Goal: Information Seeking & Learning: Find specific fact

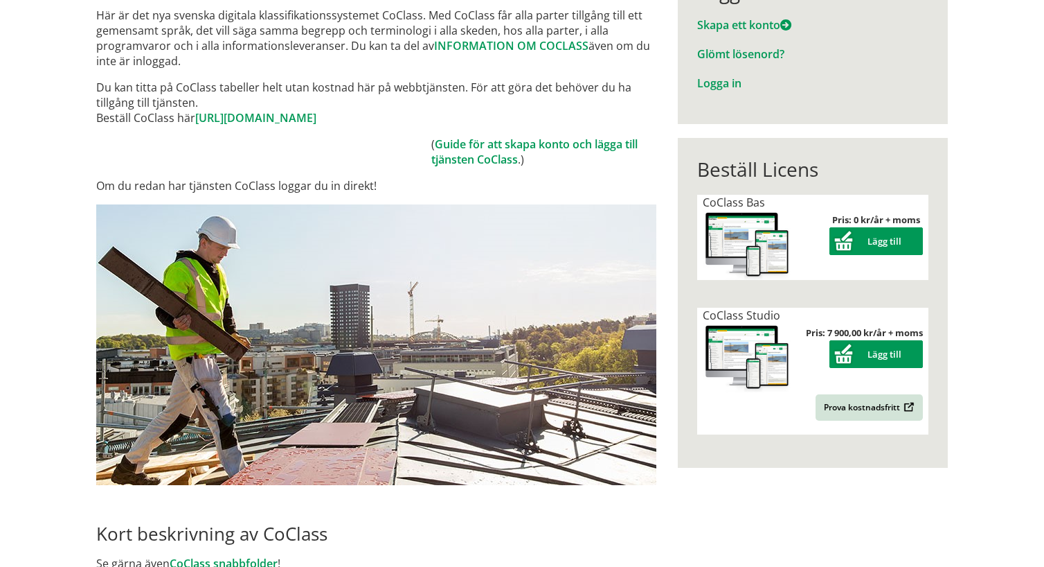
scroll to position [100, 0]
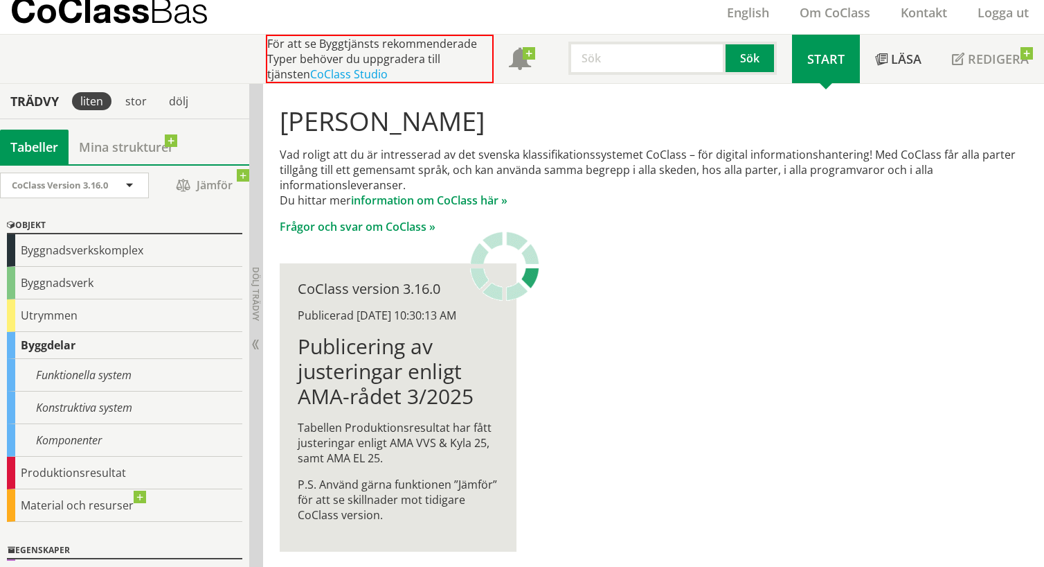
scroll to position [53, 0]
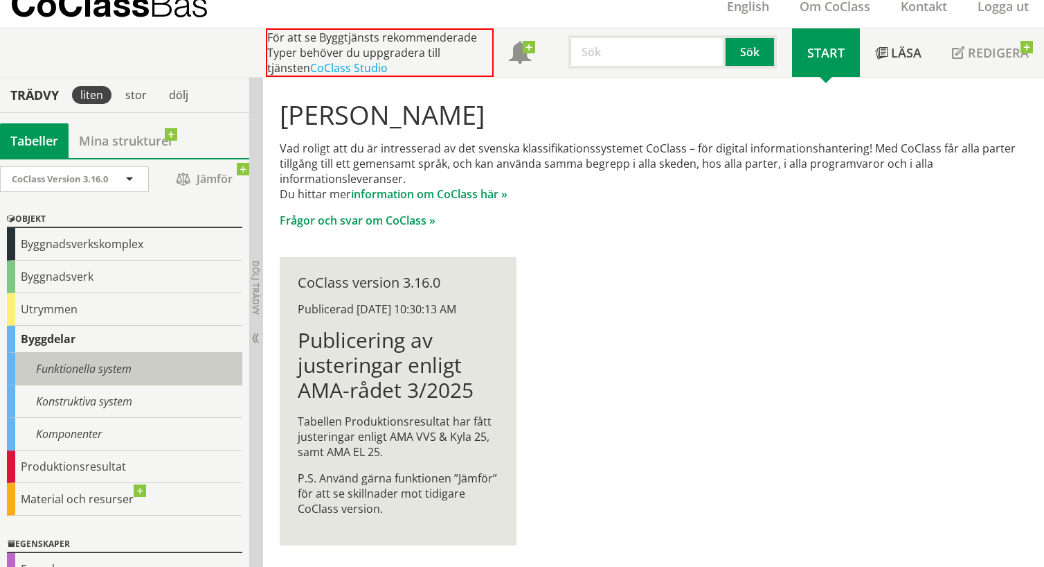
click at [134, 365] on div "Funktionella system" at bounding box center [124, 369] width 235 height 33
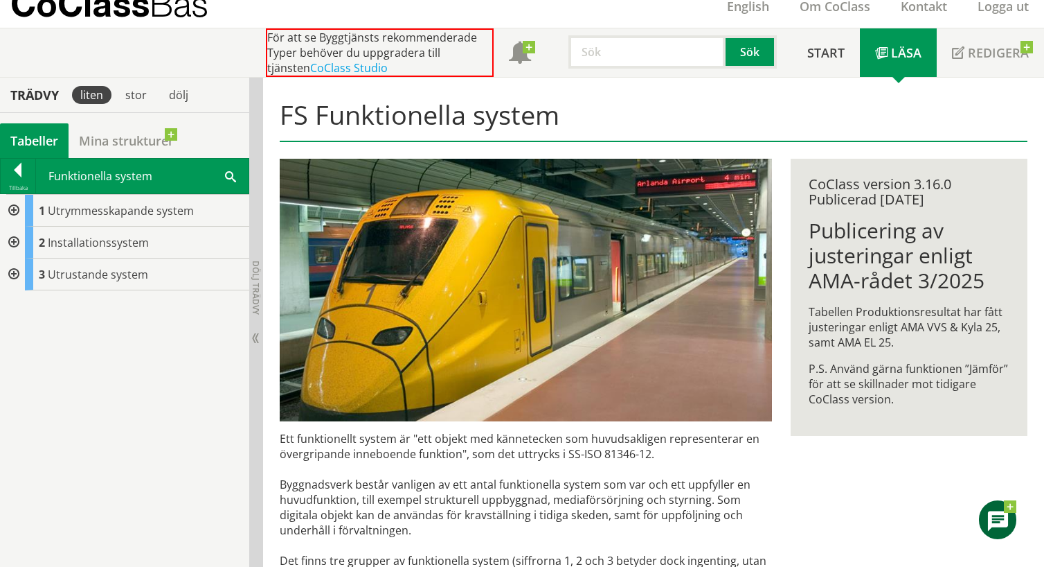
click at [14, 272] on div at bounding box center [12, 274] width 25 height 32
click at [17, 238] on div at bounding box center [12, 242] width 25 height 32
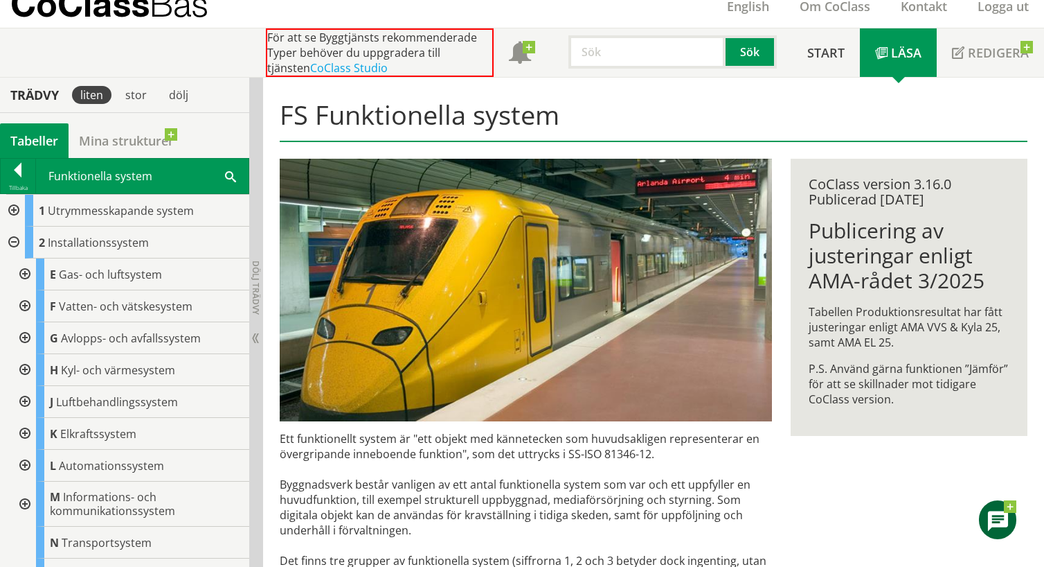
click at [11, 239] on div at bounding box center [12, 242] width 25 height 32
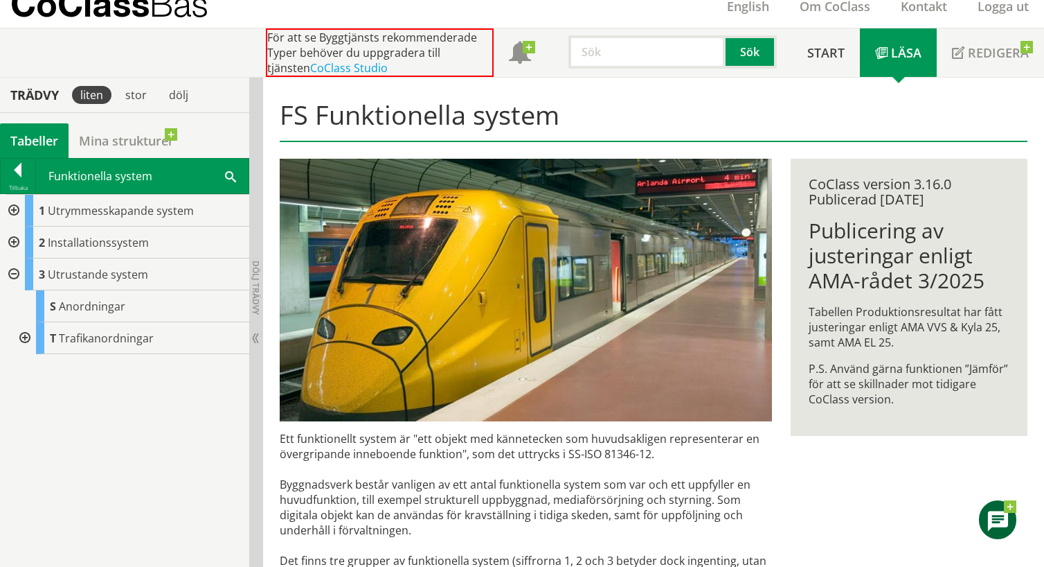
click at [17, 275] on div at bounding box center [12, 274] width 25 height 32
click at [15, 213] on div at bounding box center [12, 211] width 25 height 32
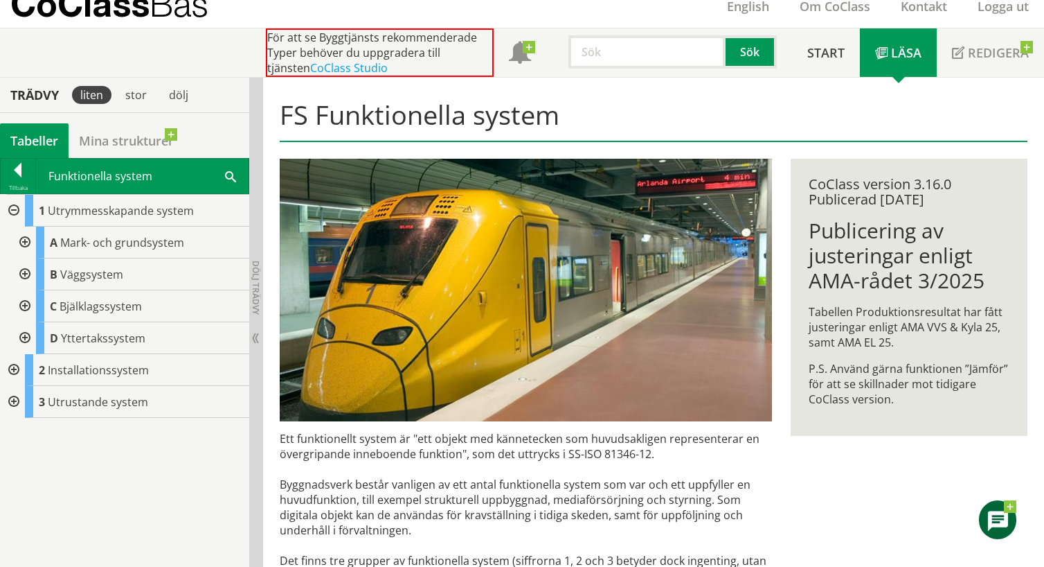
click at [26, 240] on div at bounding box center [23, 242] width 25 height 32
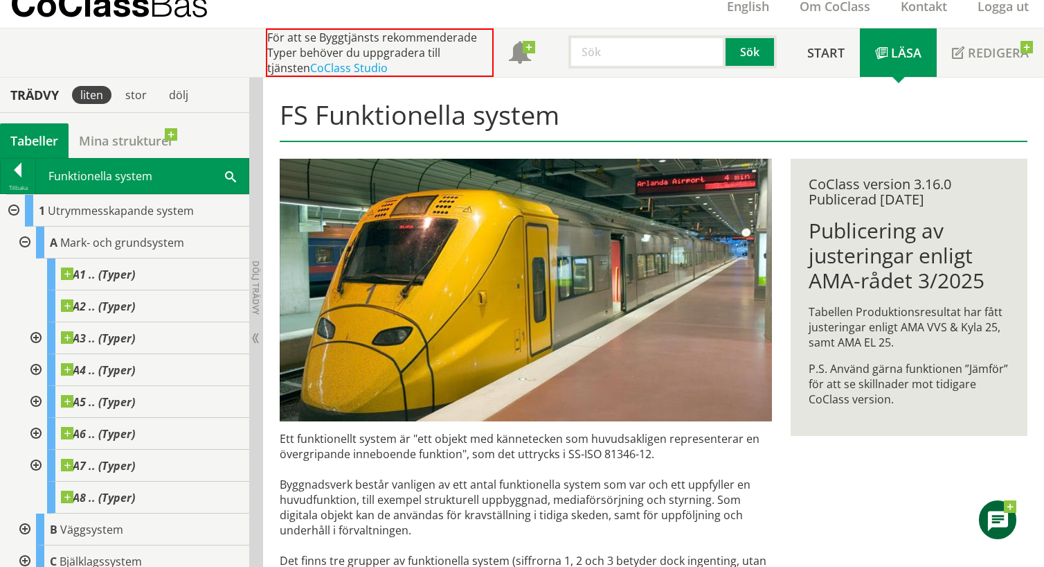
click at [24, 239] on div at bounding box center [23, 242] width 25 height 32
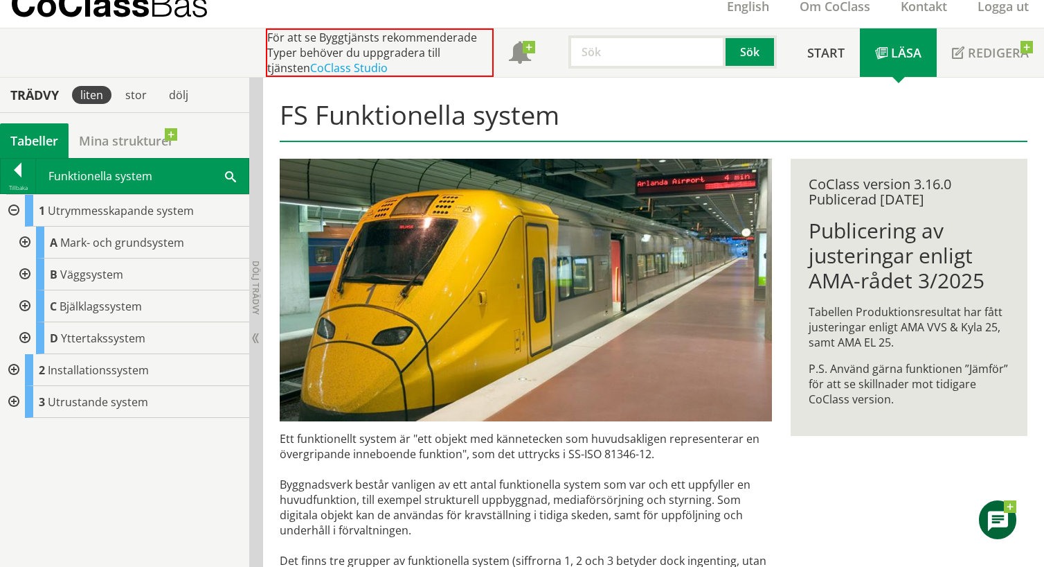
click at [13, 397] on div at bounding box center [12, 402] width 25 height 32
click at [14, 397] on div at bounding box center [12, 402] width 25 height 32
click at [17, 366] on div at bounding box center [12, 370] width 25 height 32
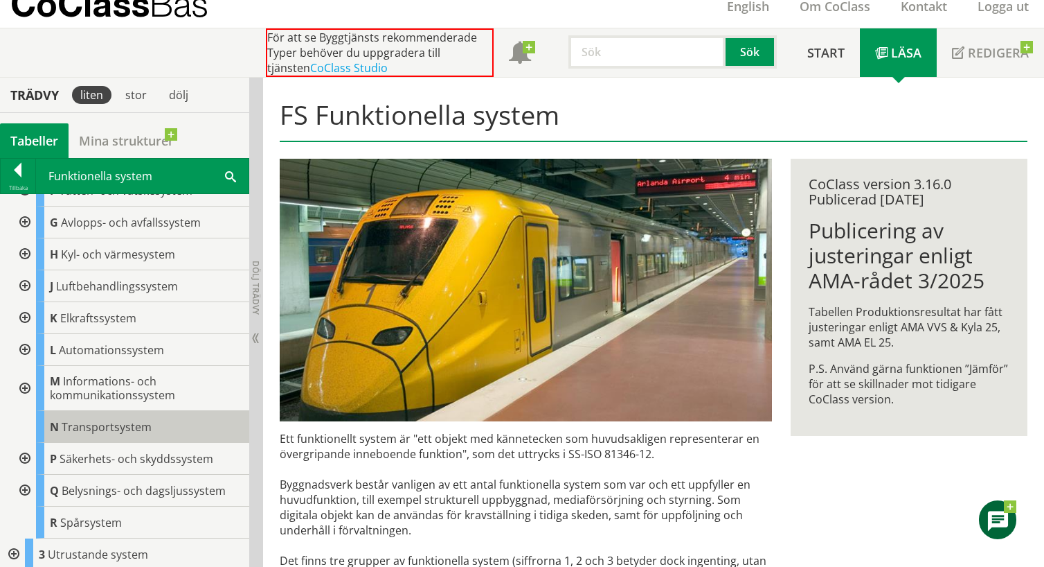
scroll to position [245, 0]
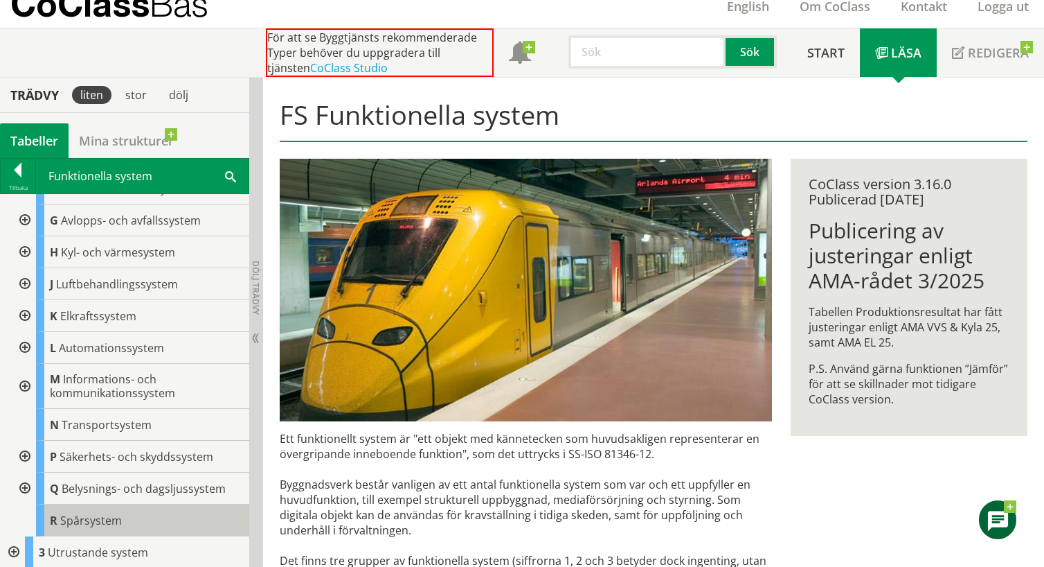
click at [111, 515] on span "Spårsystem" at bounding box center [91, 520] width 62 height 15
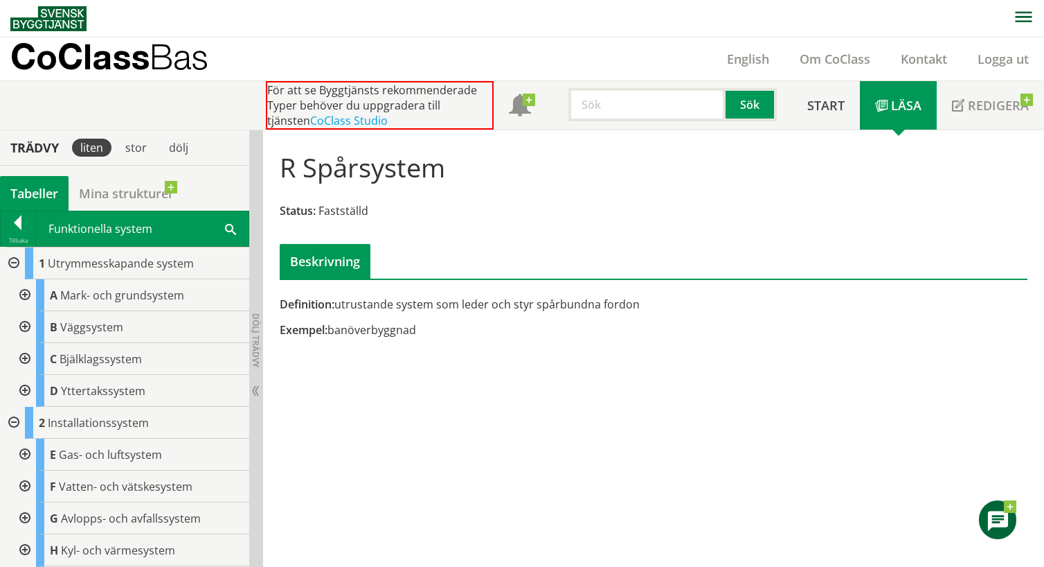
click at [16, 264] on div at bounding box center [12, 263] width 25 height 32
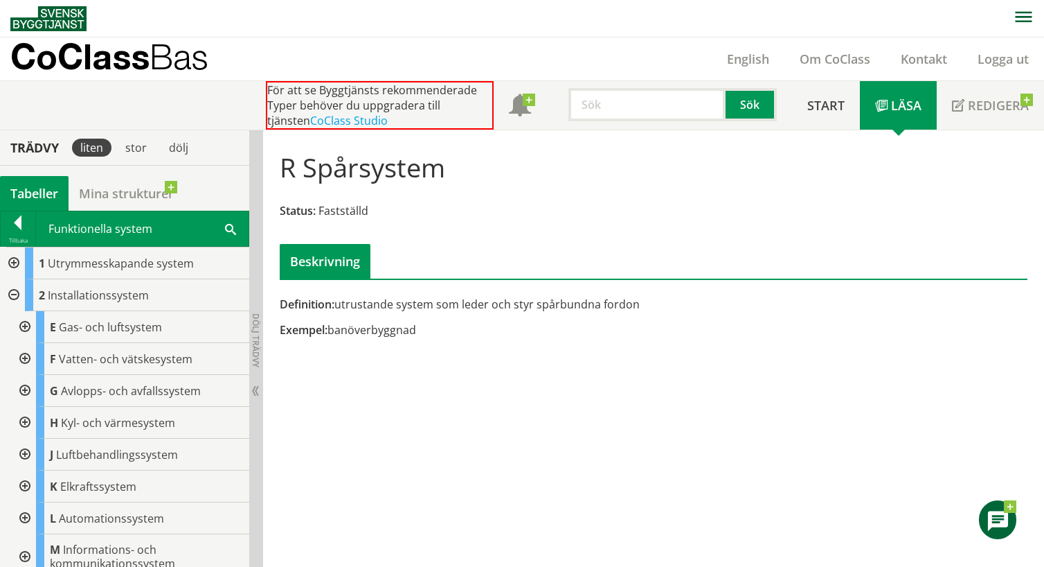
click at [15, 292] on div at bounding box center [12, 295] width 25 height 32
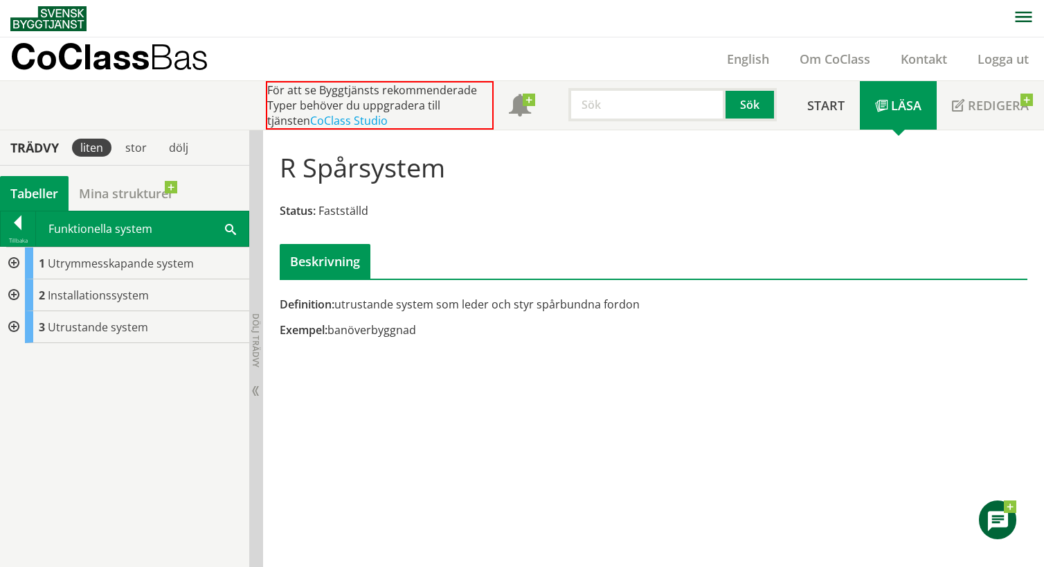
click at [11, 263] on div at bounding box center [12, 263] width 25 height 32
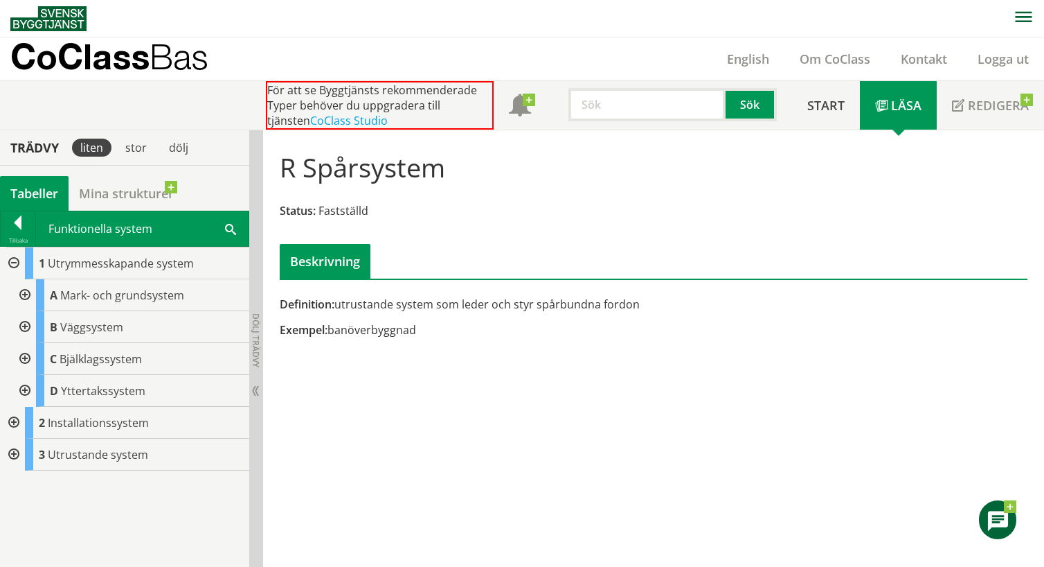
click at [20, 292] on div at bounding box center [23, 295] width 25 height 32
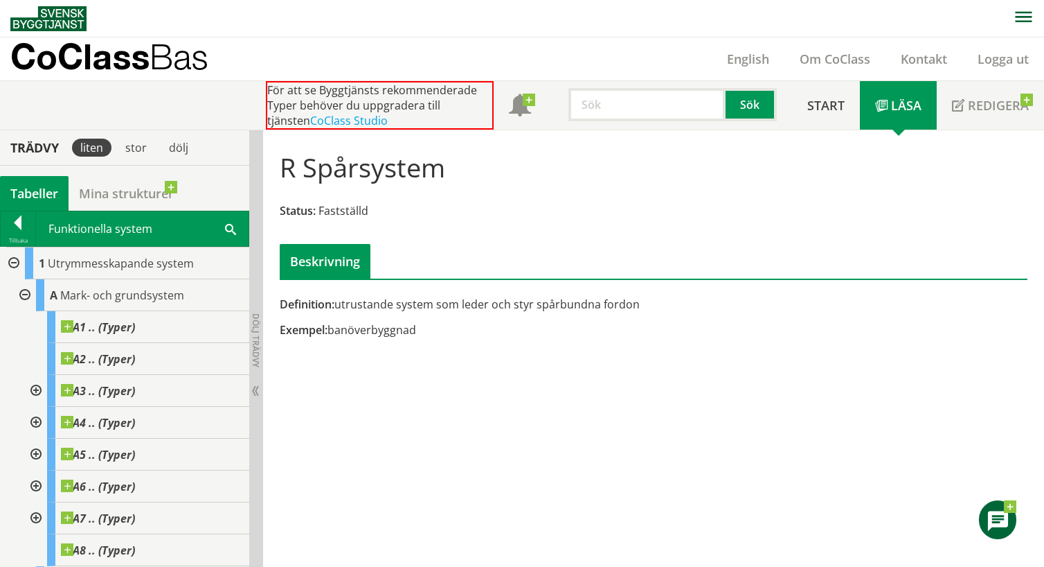
click at [19, 292] on div at bounding box center [23, 295] width 25 height 32
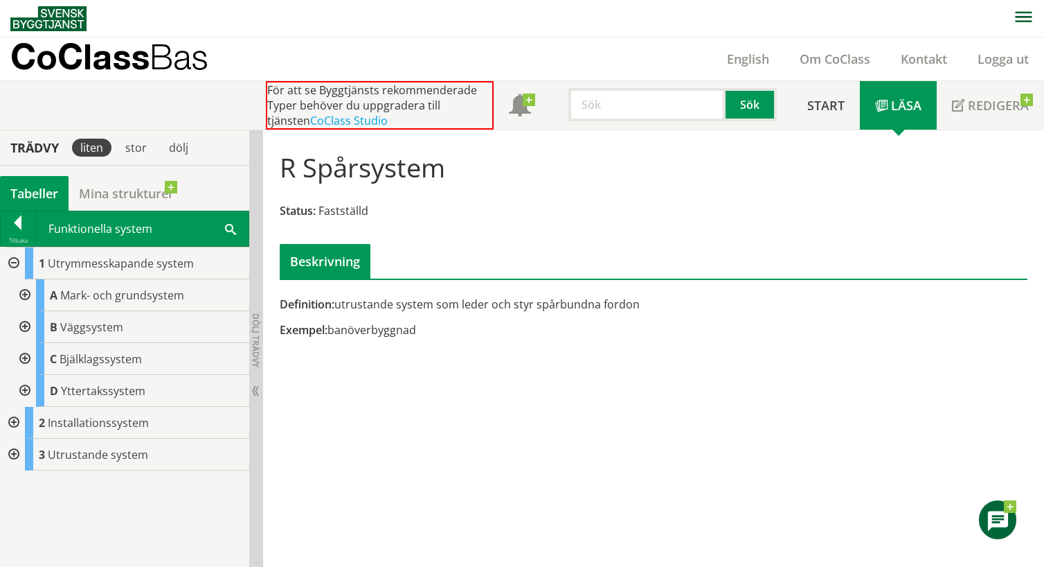
click at [15, 263] on div at bounding box center [12, 263] width 25 height 32
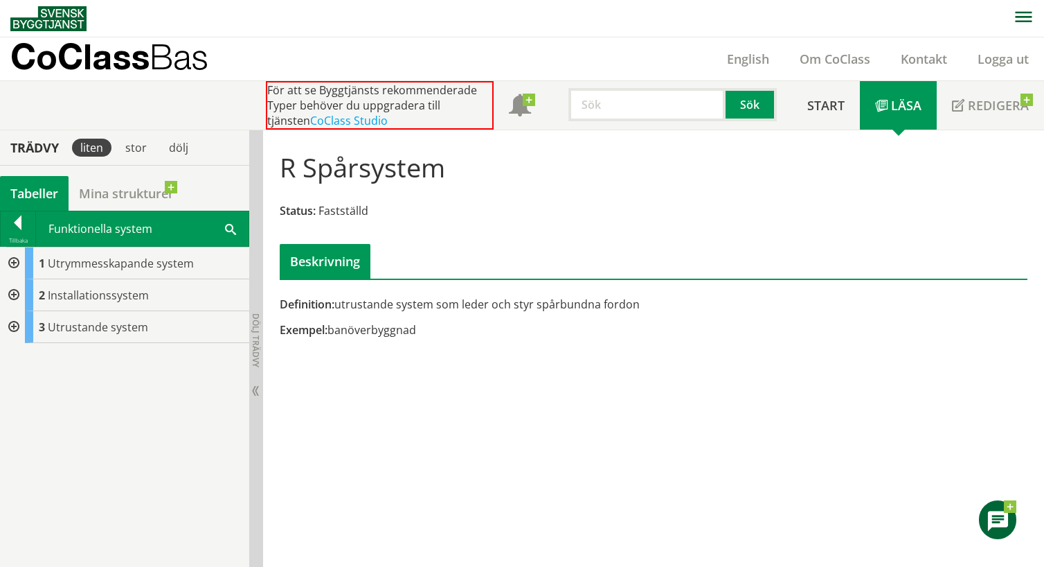
click at [646, 106] on input "text" at bounding box center [647, 104] width 157 height 33
type input "RC"
click at [754, 105] on button "Sök" at bounding box center [751, 104] width 51 height 33
click at [14, 229] on div at bounding box center [18, 224] width 35 height 19
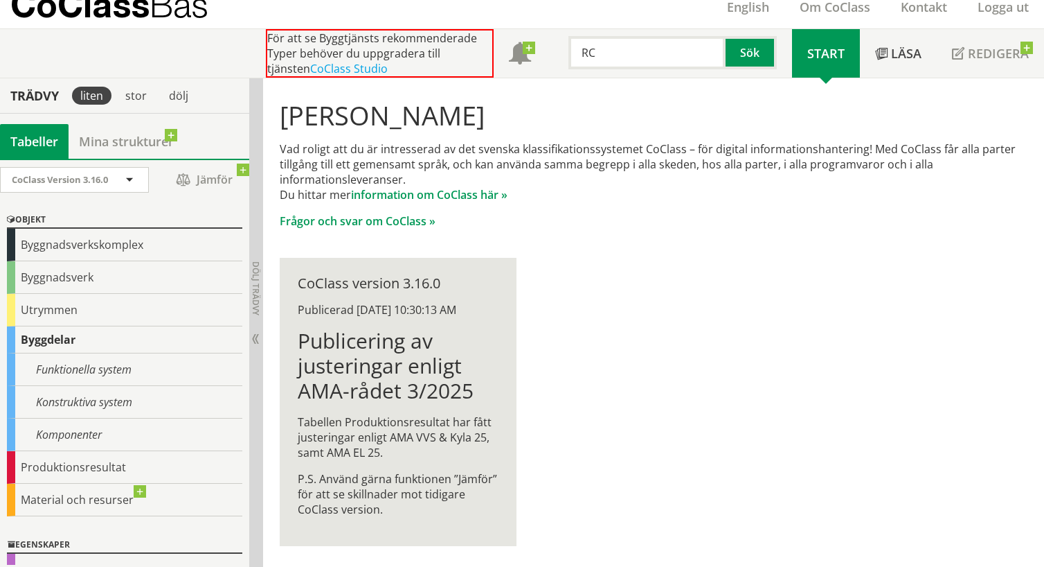
scroll to position [53, 0]
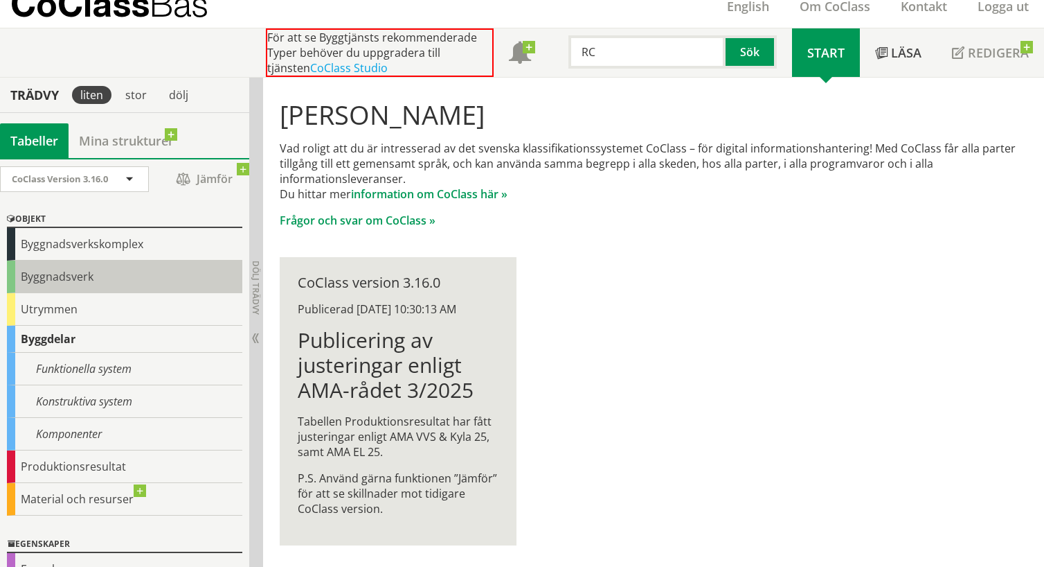
click at [25, 276] on div "Byggnadsverk" at bounding box center [124, 276] width 235 height 33
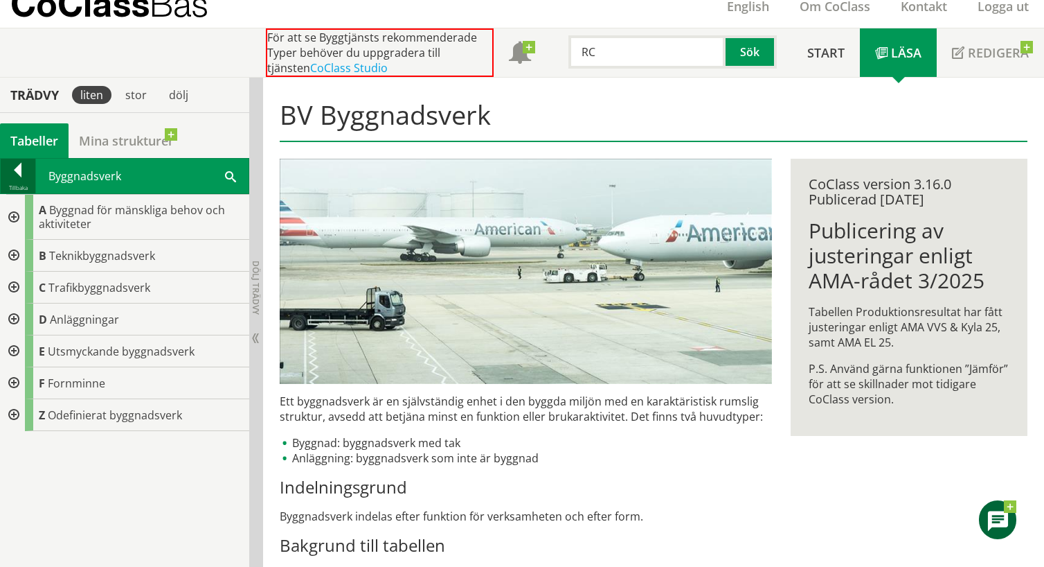
click at [26, 175] on div at bounding box center [18, 172] width 35 height 19
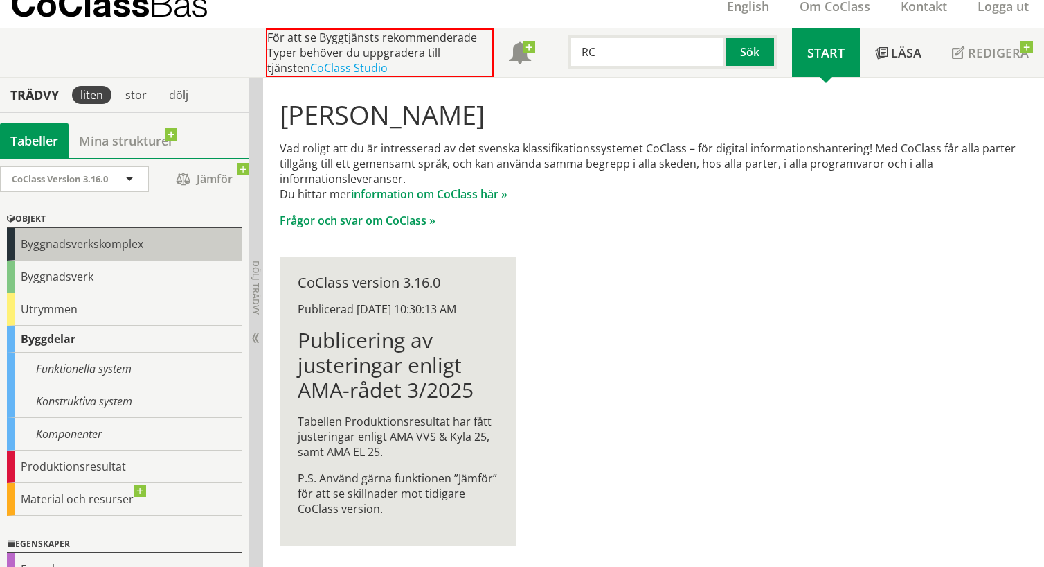
click at [86, 247] on div "Byggnadsverkskomplex" at bounding box center [124, 244] width 235 height 33
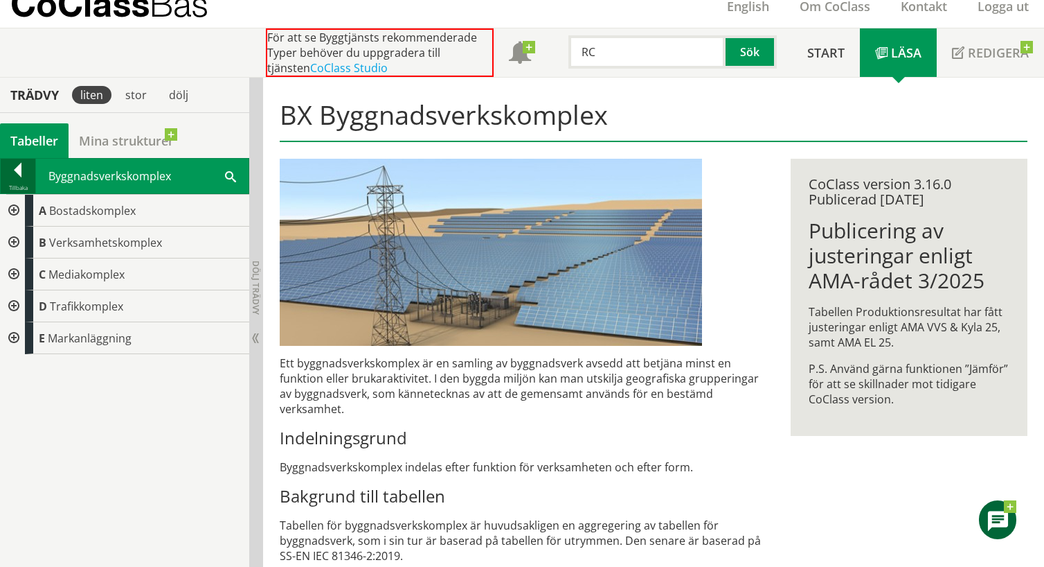
click at [24, 167] on div at bounding box center [18, 172] width 35 height 19
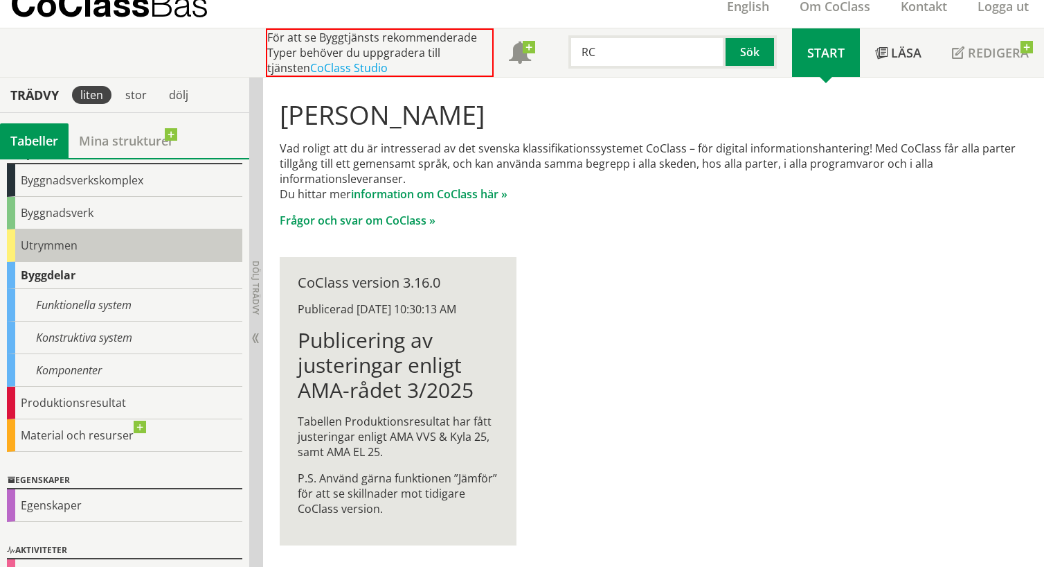
scroll to position [69, 0]
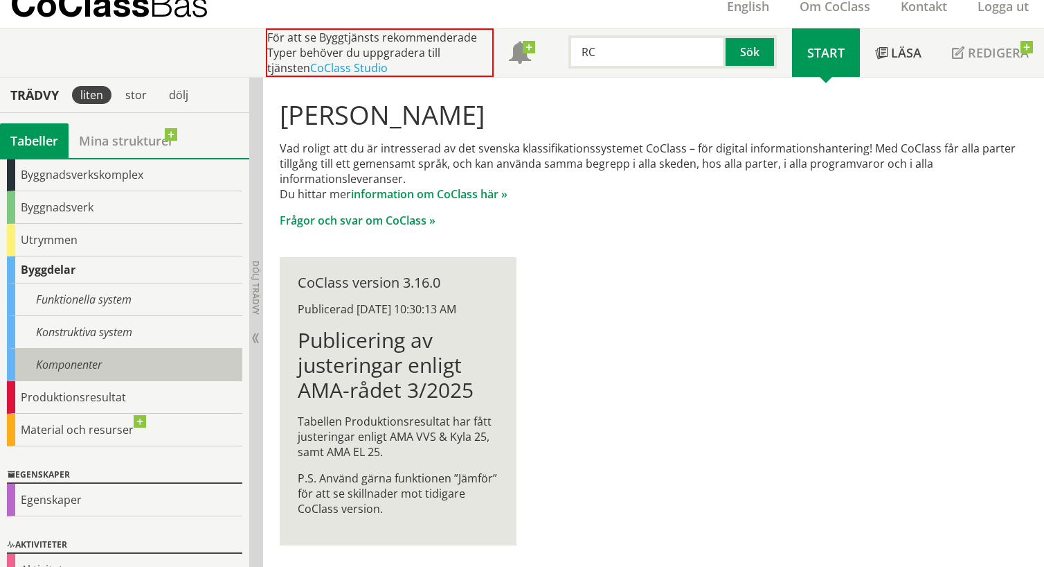
click at [61, 361] on div "Komponenter" at bounding box center [124, 364] width 235 height 33
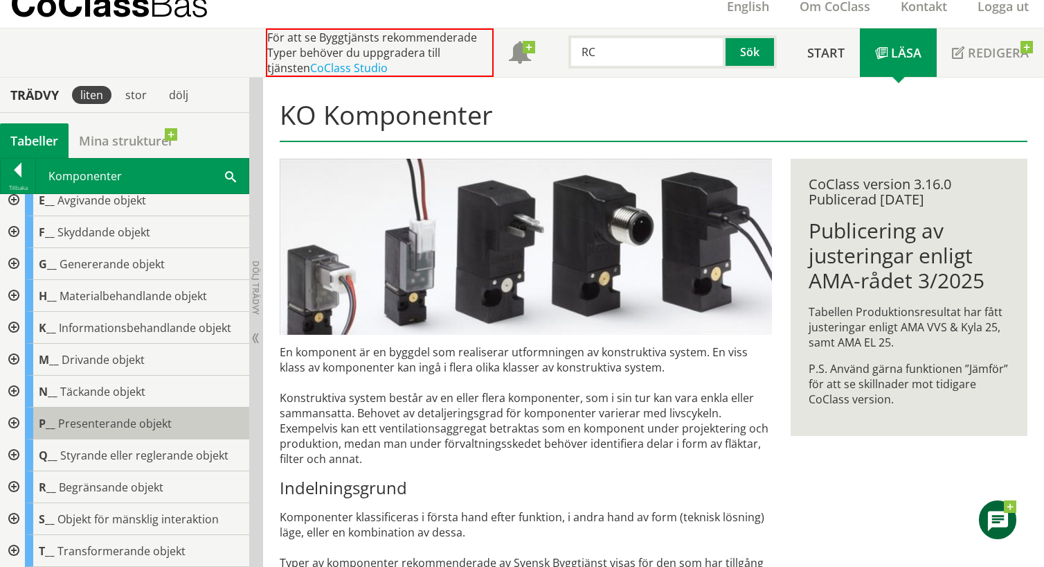
scroll to position [139, 0]
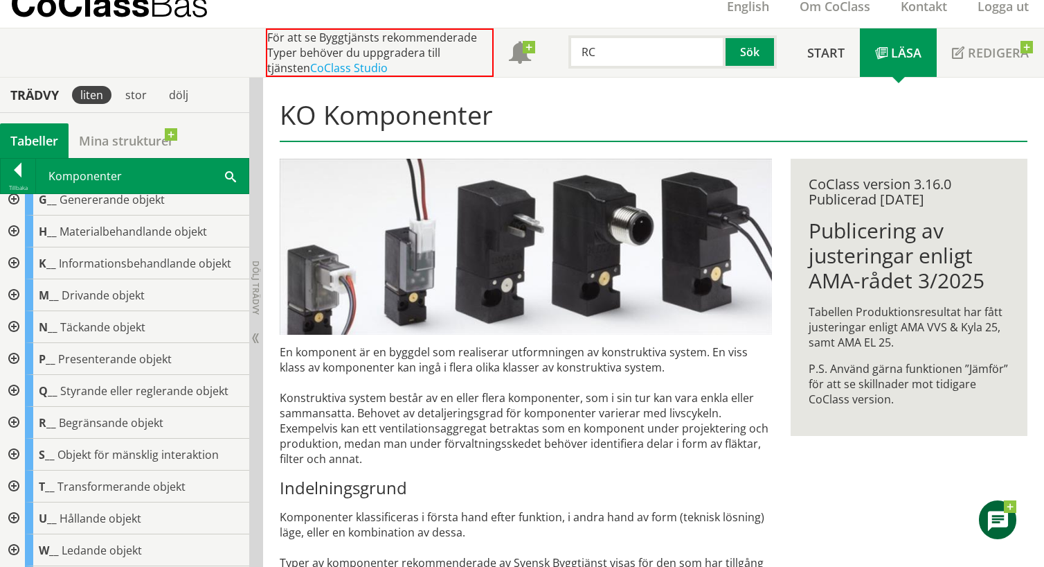
click at [16, 421] on div at bounding box center [12, 423] width 25 height 32
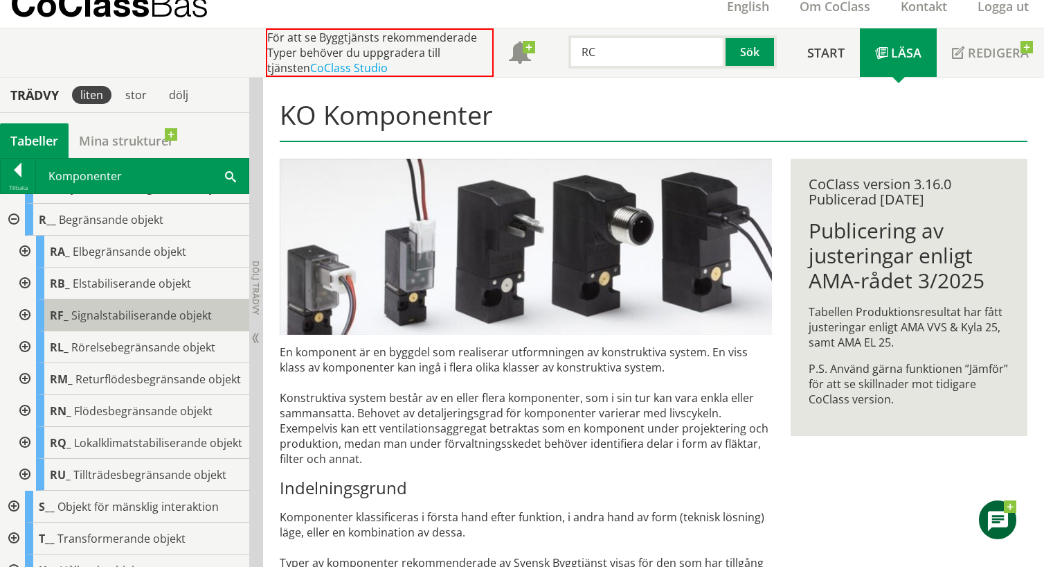
scroll to position [346, 0]
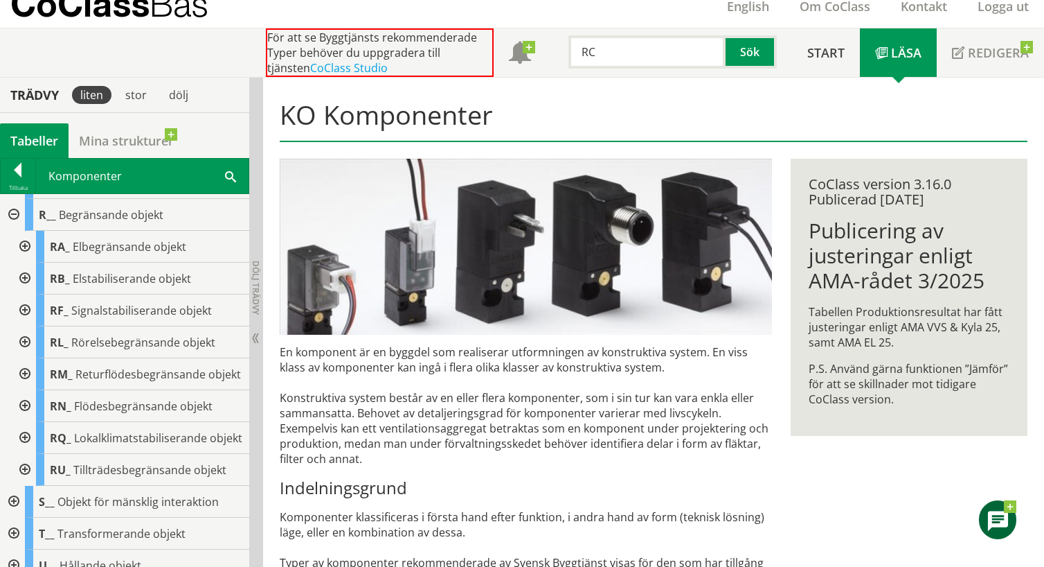
click at [11, 214] on div at bounding box center [12, 215] width 25 height 32
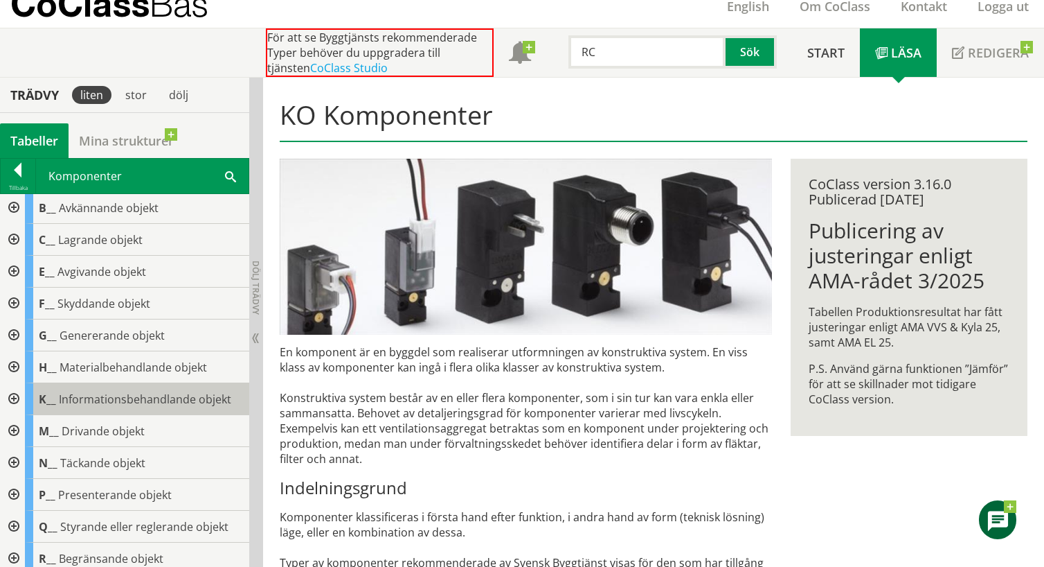
scroll to position [0, 0]
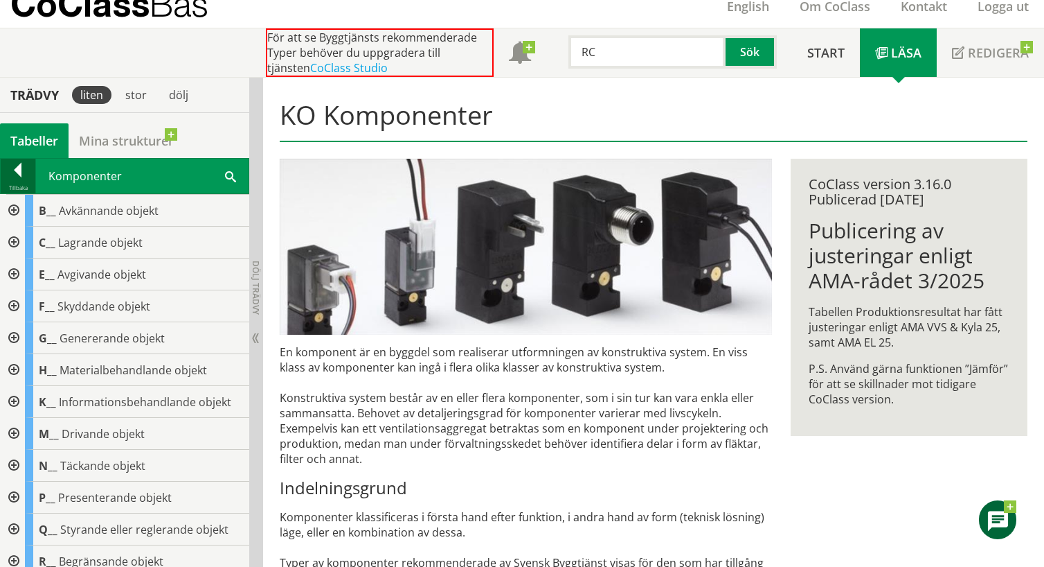
click at [16, 178] on div at bounding box center [18, 172] width 35 height 19
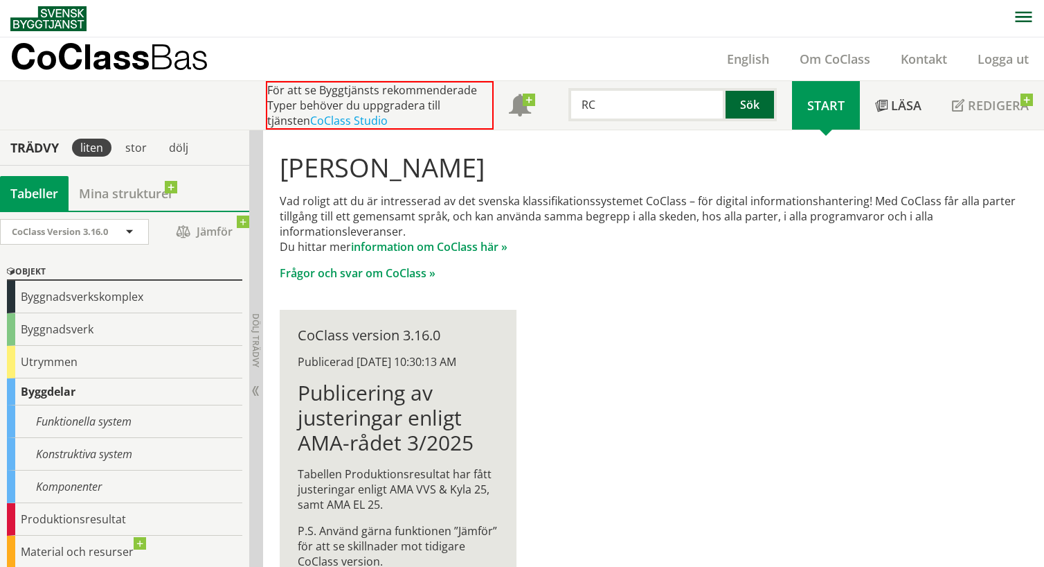
click at [750, 105] on button "Sök" at bounding box center [751, 104] width 51 height 33
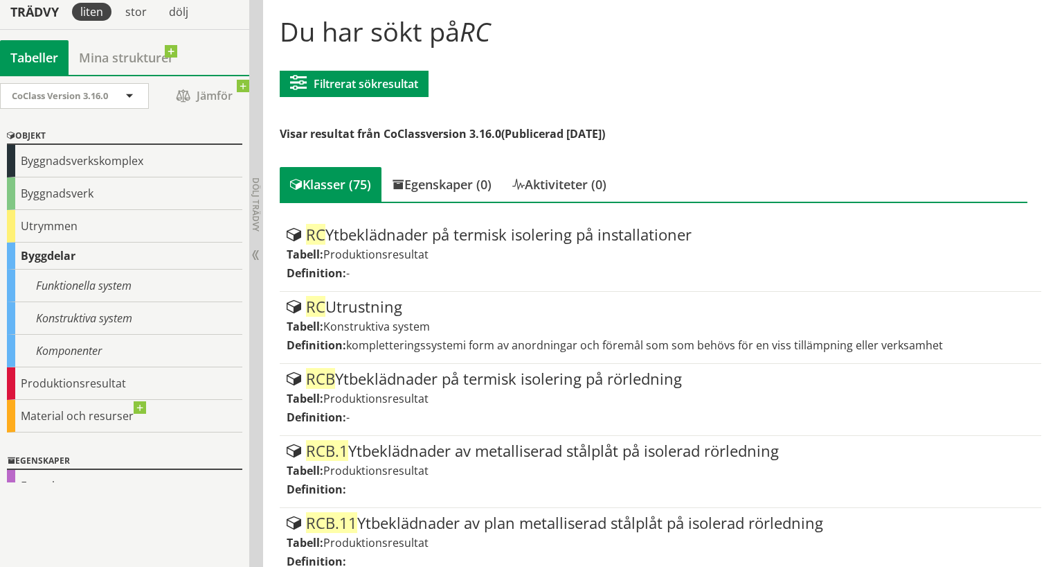
scroll to position [139, 0]
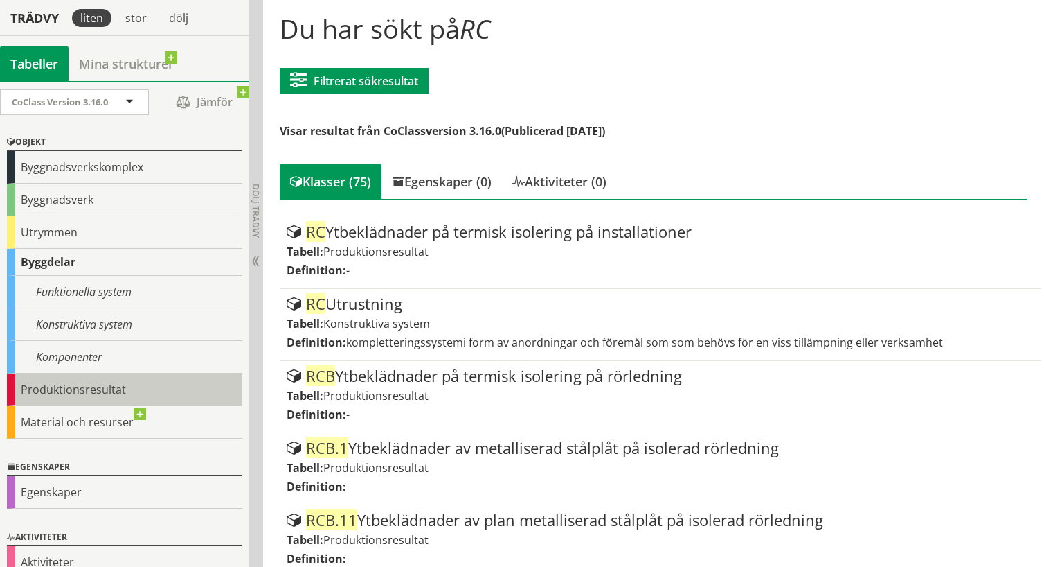
click at [24, 384] on div "Produktionsresultat" at bounding box center [124, 389] width 235 height 33
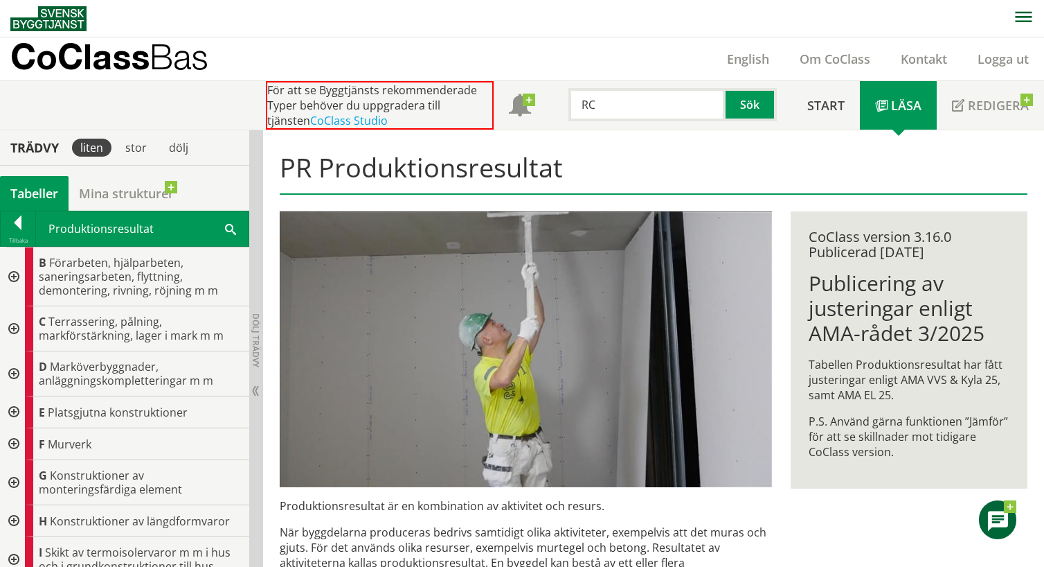
drag, startPoint x: 428, startPoint y: 247, endPoint x: 432, endPoint y: 238, distance: 9.9
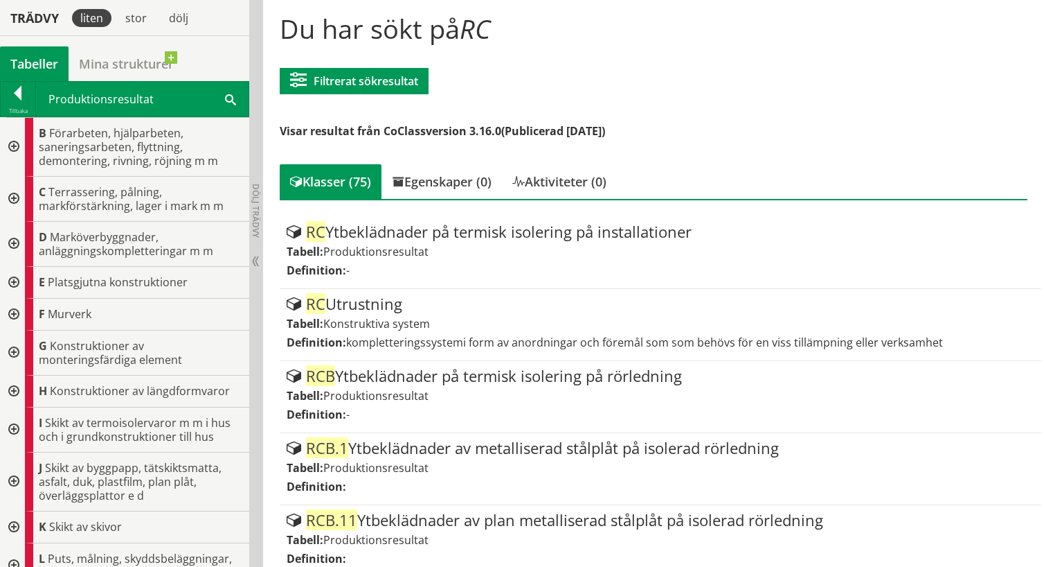
click at [19, 99] on div at bounding box center [18, 95] width 35 height 19
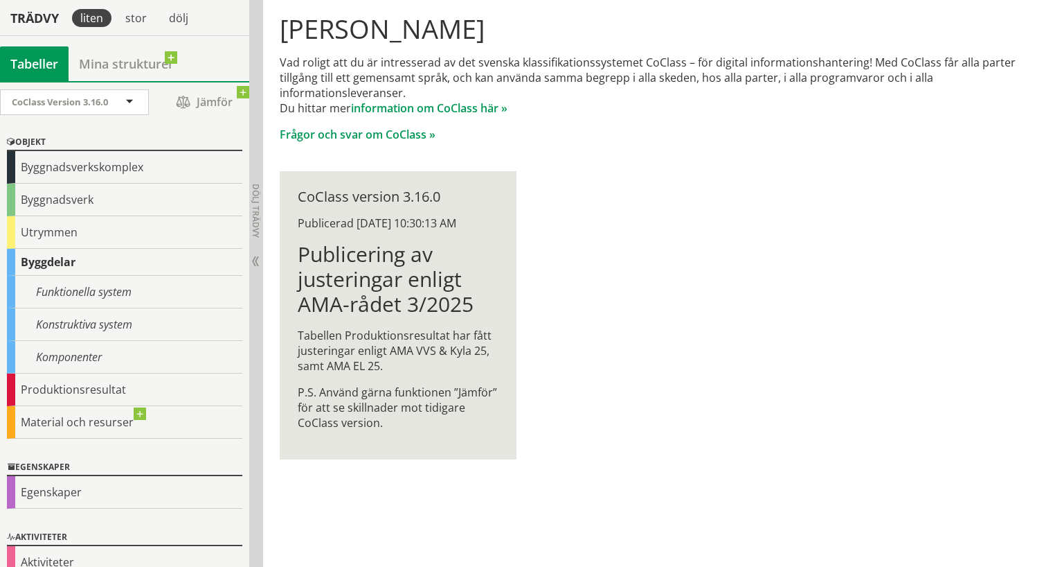
drag, startPoint x: 430, startPoint y: 300, endPoint x: 421, endPoint y: 286, distance: 16.5
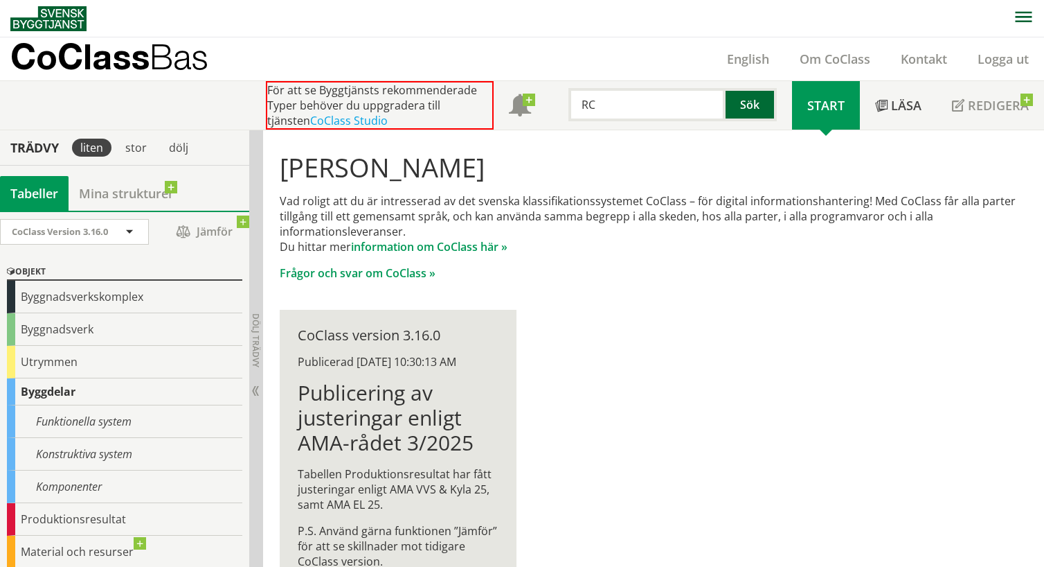
click at [758, 112] on button "Sök" at bounding box center [751, 104] width 51 height 33
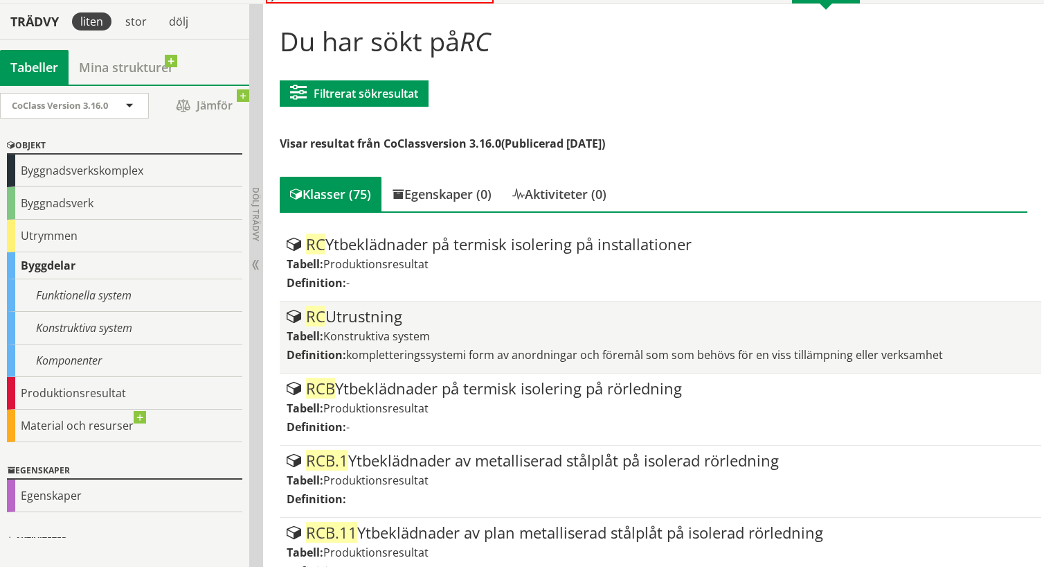
scroll to position [139, 0]
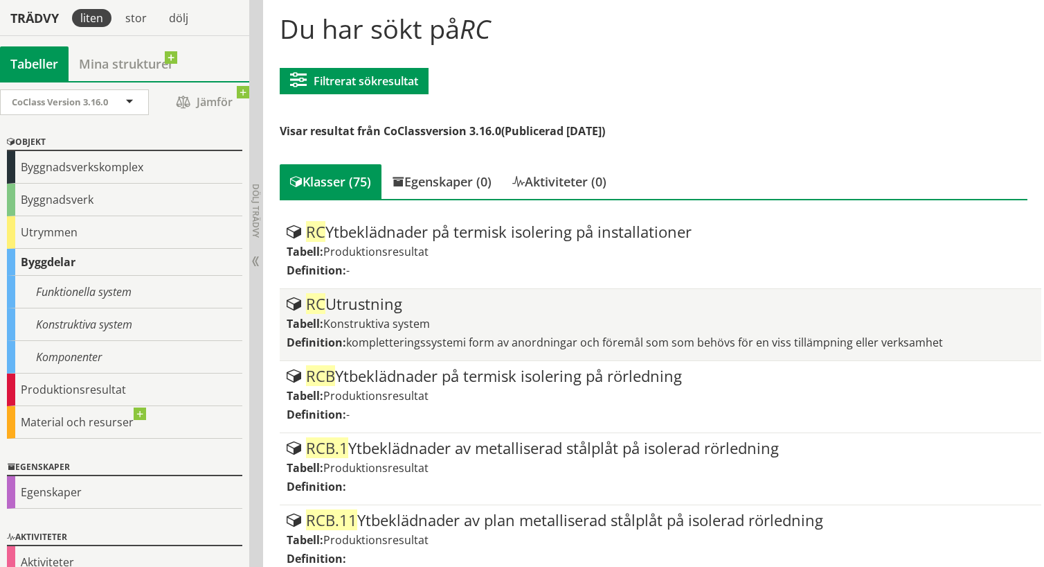
click at [374, 305] on div "RC Utrustning" at bounding box center [661, 304] width 749 height 17
